Goal: Information Seeking & Learning: Learn about a topic

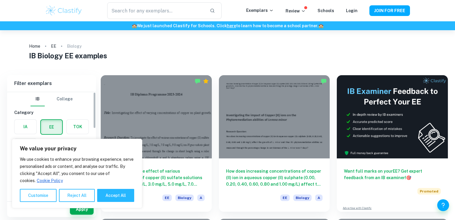
click at [73, 78] on h6 "Filter exemplars" at bounding box center [51, 83] width 89 height 17
click at [104, 198] on button "Accept All" at bounding box center [115, 195] width 37 height 13
checkbox input "true"
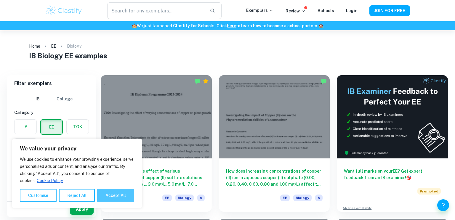
checkbox input "true"
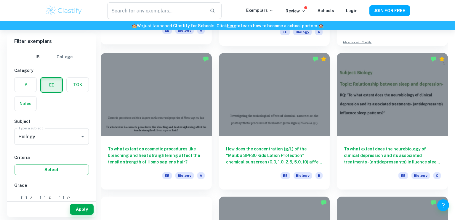
scroll to position [165, 0]
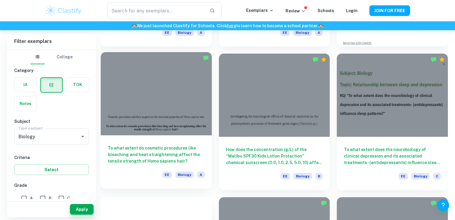
click at [182, 161] on h6 "To what extent do cosmetic procedures like bleaching and heat straightening aff…" at bounding box center [156, 155] width 97 height 20
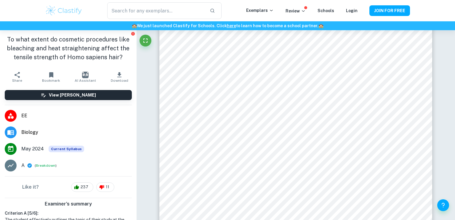
scroll to position [3002, 0]
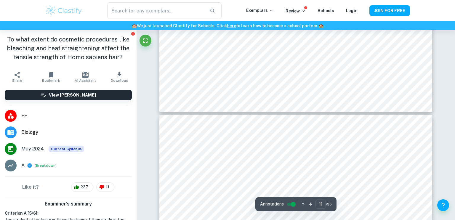
type input "12"
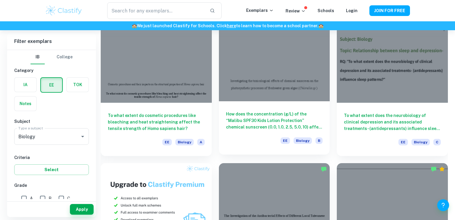
scroll to position [199, 0]
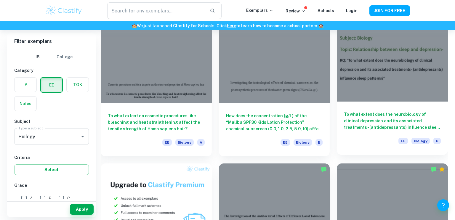
click at [385, 118] on h6 "To what extent does the neurobiology of clinical depression and its associated …" at bounding box center [392, 121] width 97 height 20
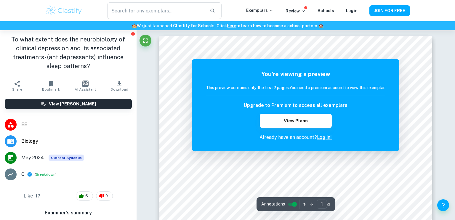
click at [326, 198] on div "Annotations 1 ​ / 2" at bounding box center [295, 204] width 78 height 14
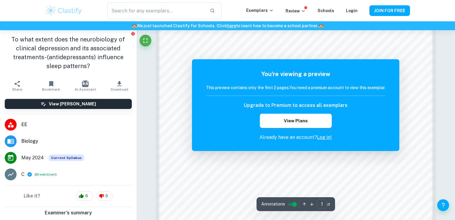
scroll to position [630, 0]
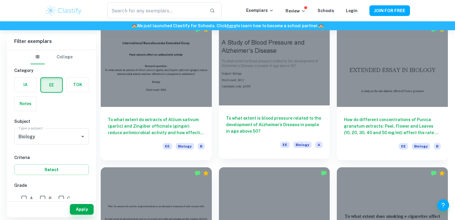
scroll to position [625, 0]
click at [283, 133] on h6 "To what extent is blood pressure related to the development of Alzheimer’s Dise…" at bounding box center [274, 125] width 97 height 20
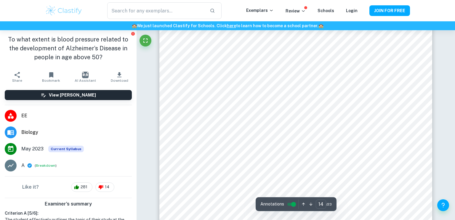
scroll to position [5208, 0]
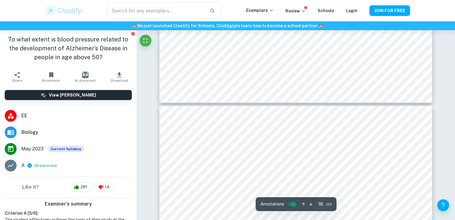
type input "17"
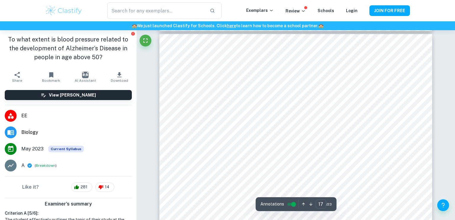
scroll to position [6387, 0]
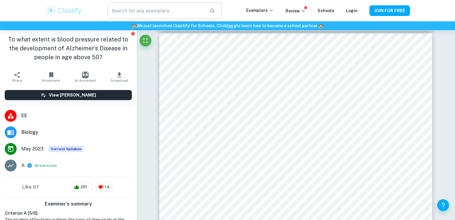
click at [138, 14] on input "text" at bounding box center [156, 10] width 98 height 17
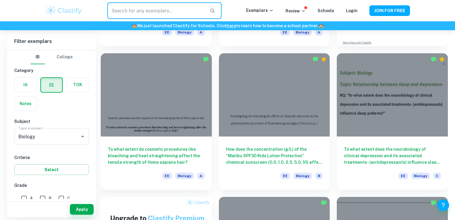
scroll to position [112, 0]
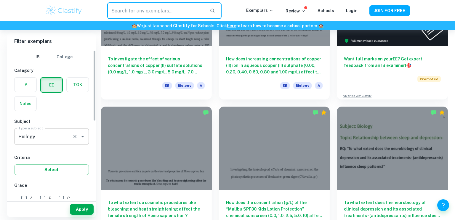
click at [38, 131] on input "Biology" at bounding box center [43, 136] width 53 height 11
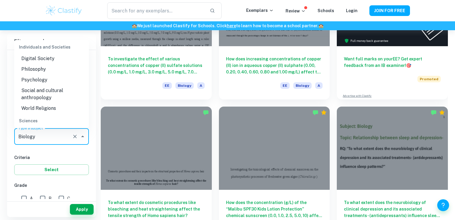
scroll to position [598, 0]
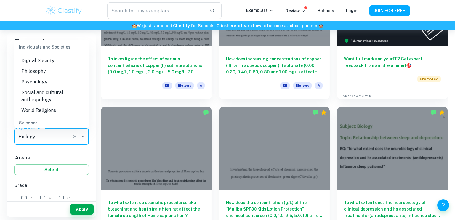
click at [42, 84] on li "Psychology" at bounding box center [51, 82] width 75 height 11
type input "Psychology"
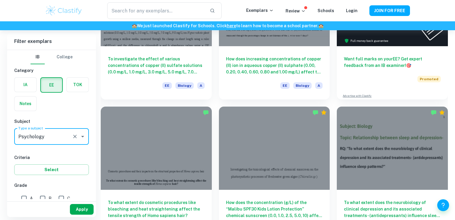
click at [81, 208] on button "Apply" at bounding box center [82, 209] width 24 height 11
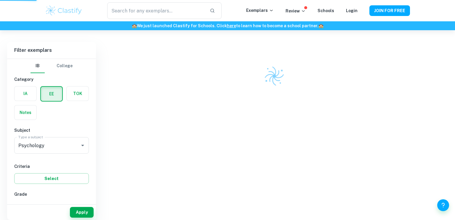
scroll to position [30, 0]
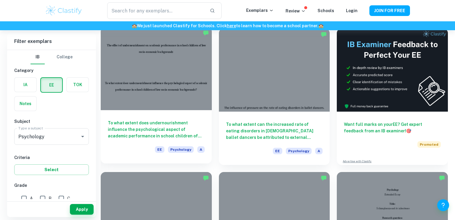
scroll to position [47, 0]
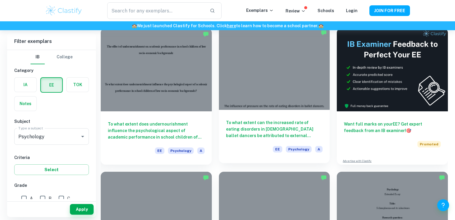
click at [260, 126] on h6 "To what extent can the increased rate of eating disorders in [DEMOGRAPHIC_DATA]…" at bounding box center [274, 129] width 97 height 20
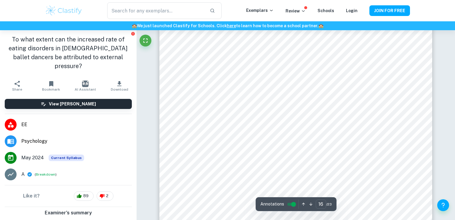
scroll to position [6120, 0]
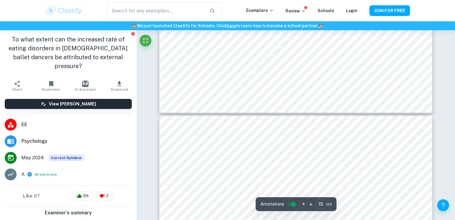
type input "16"
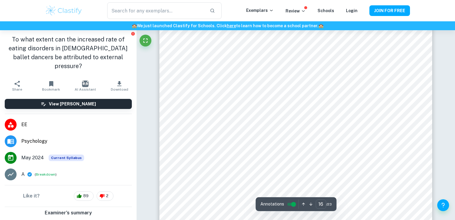
scroll to position [6067, 0]
